Goal: Task Accomplishment & Management: Manage account settings

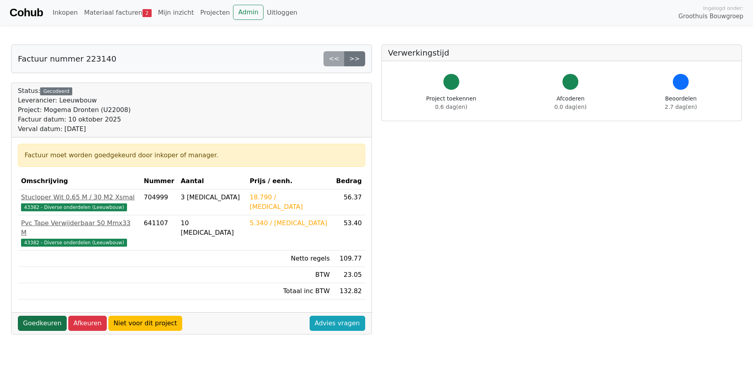
click at [42, 315] on link "Goedkeuren" at bounding box center [42, 322] width 49 height 15
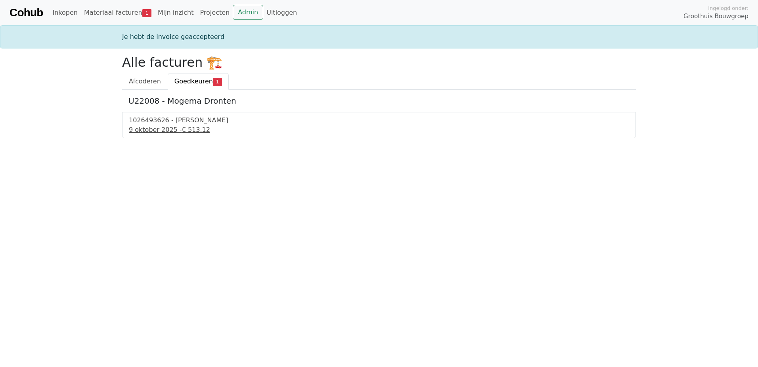
click at [182, 129] on span "€ 513.12" at bounding box center [196, 130] width 28 height 8
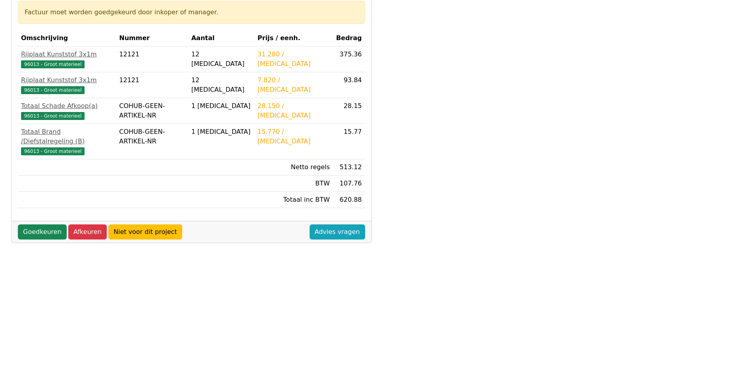
scroll to position [159, 0]
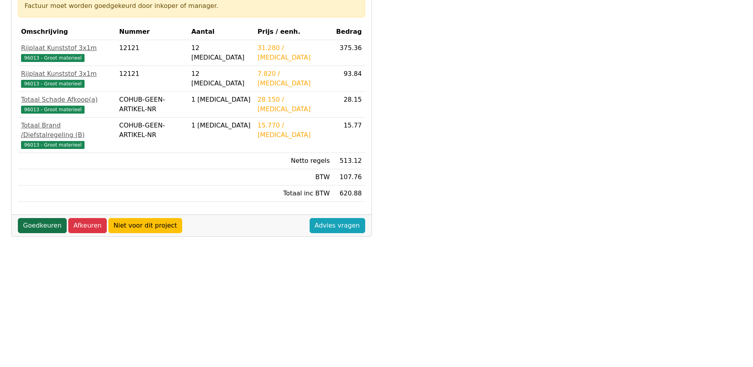
click at [26, 218] on link "Goedkeuren" at bounding box center [42, 225] width 49 height 15
